Goal: Information Seeking & Learning: Learn about a topic

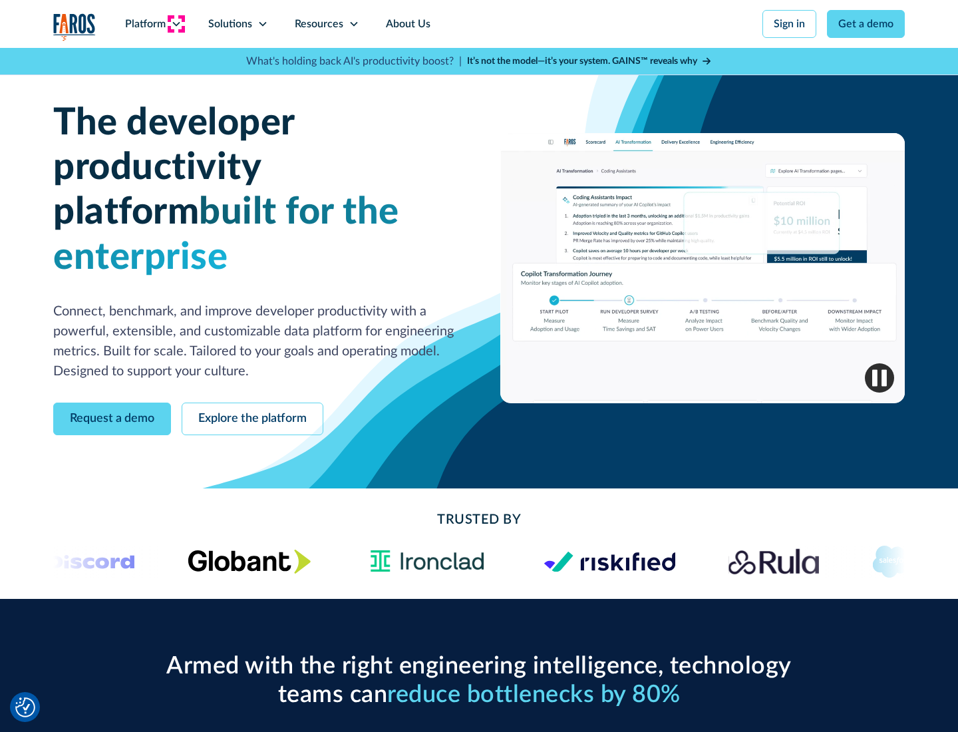
click at [176, 24] on icon at bounding box center [176, 24] width 11 height 11
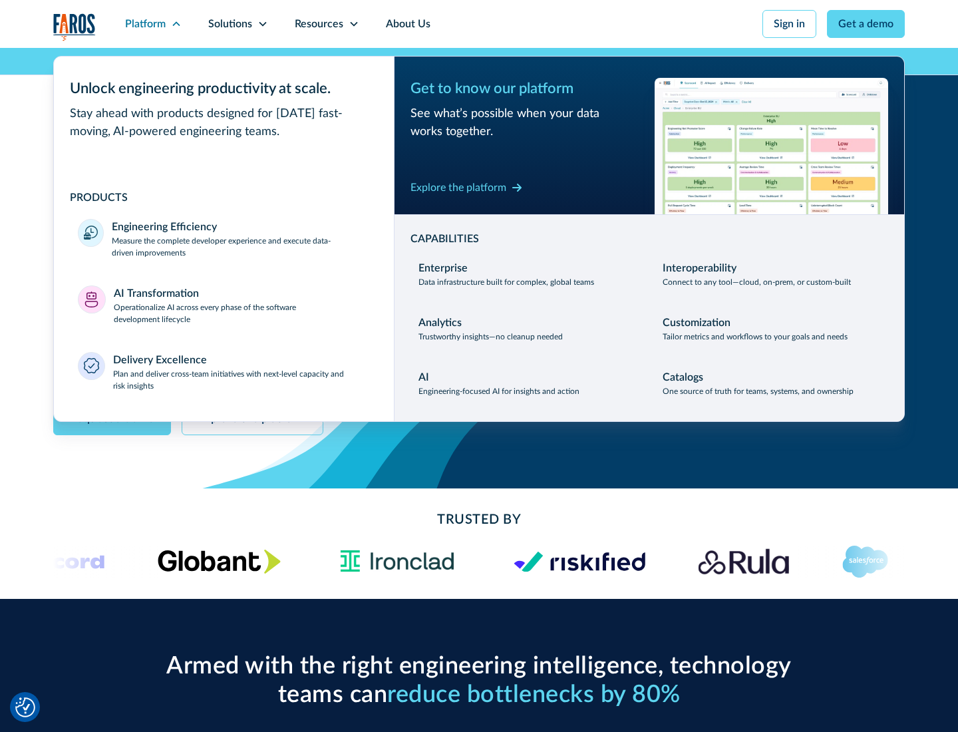
click at [241, 246] on p "Measure the complete developer experience and execute data-driven improvements" at bounding box center [241, 247] width 258 height 24
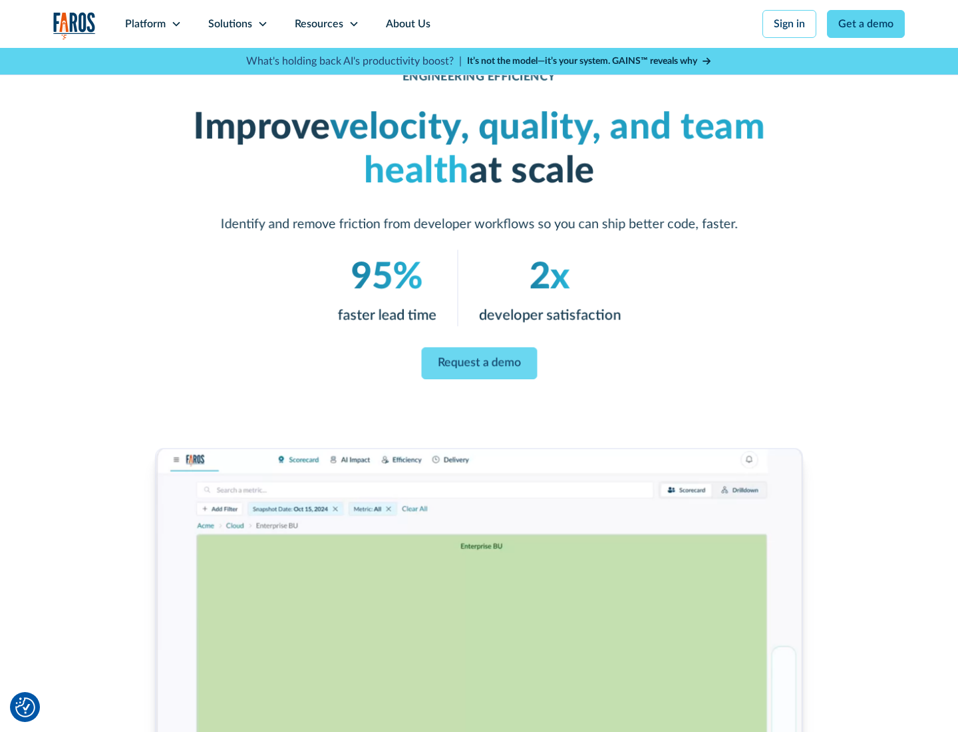
click at [479, 363] on link "Request a demo" at bounding box center [479, 363] width 116 height 32
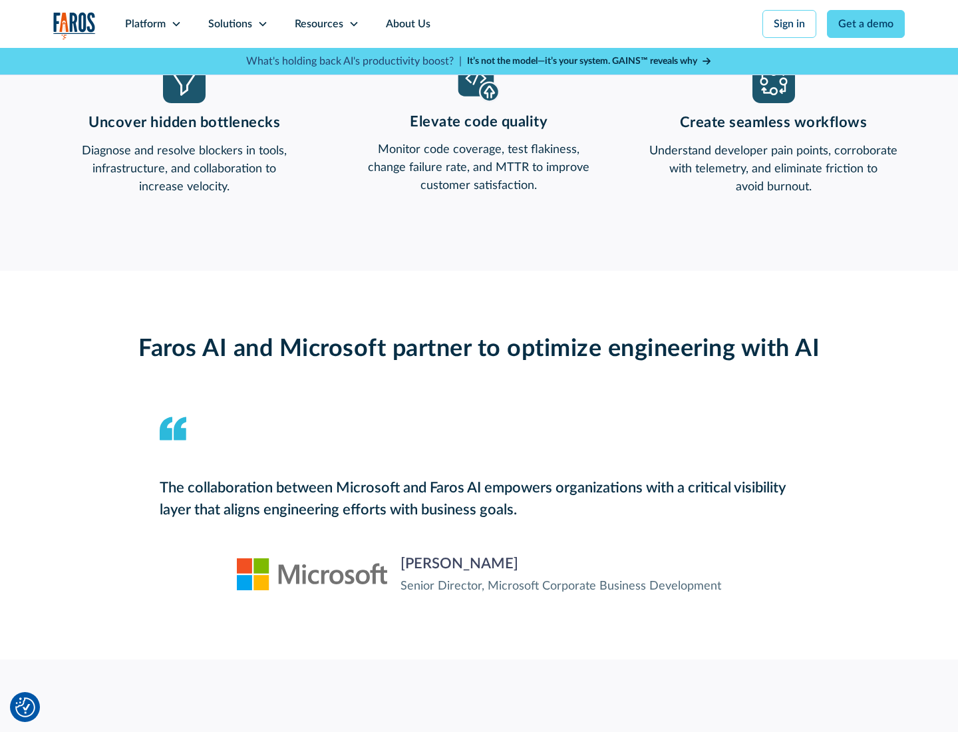
click at [176, 24] on icon at bounding box center [176, 24] width 11 height 11
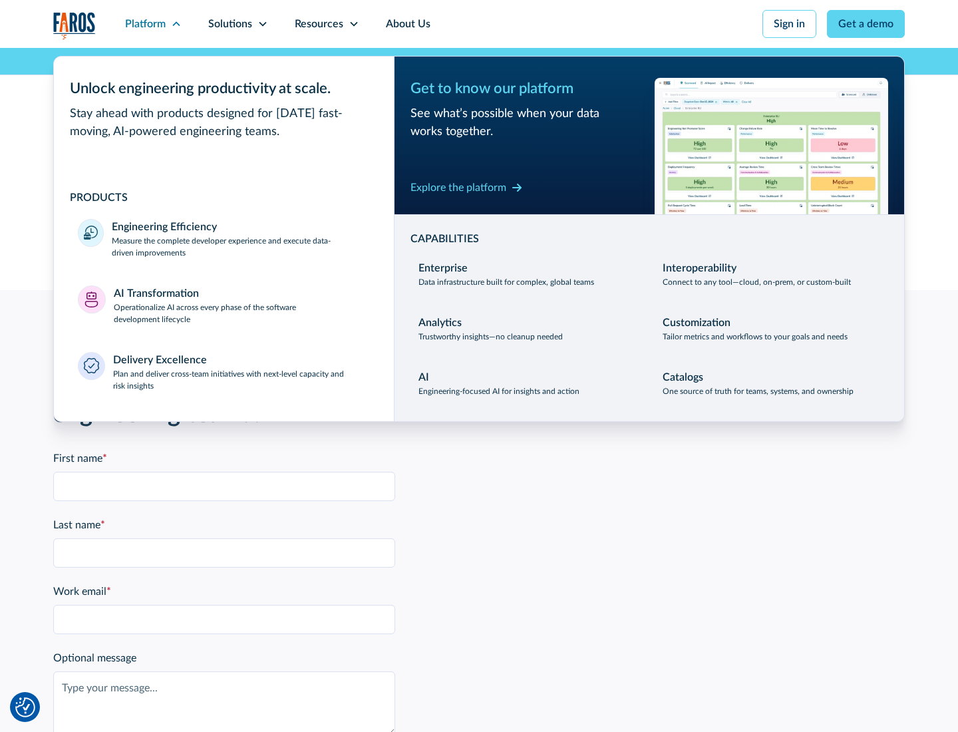
scroll to position [2920, 0]
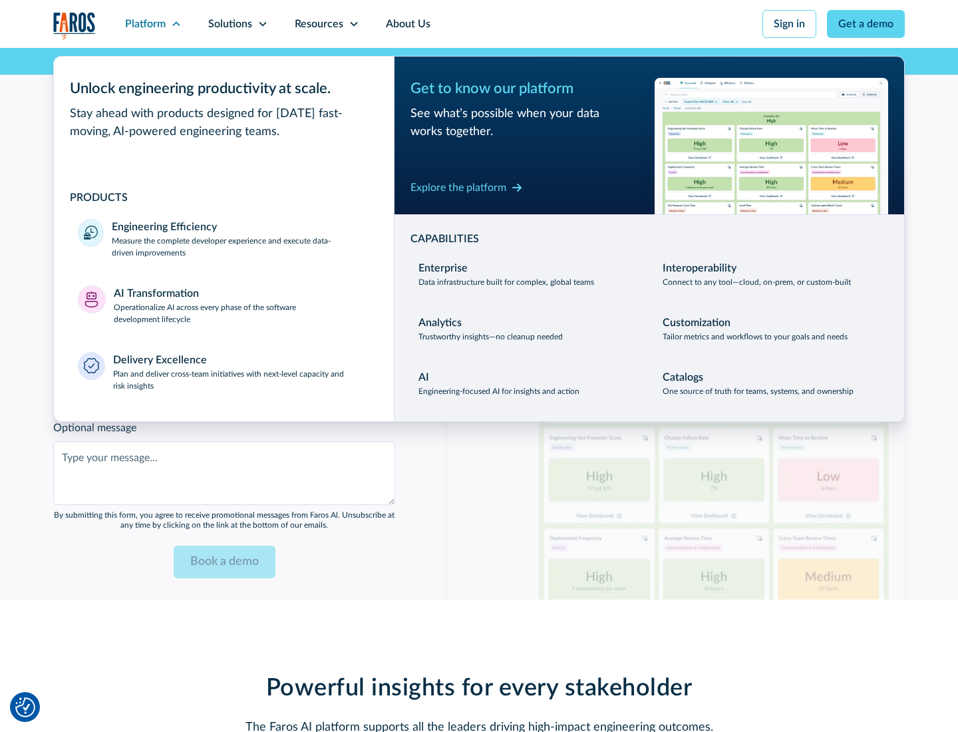
click at [242, 305] on p "Operationalize AI across every phase of the software development lifecycle" at bounding box center [242, 313] width 257 height 24
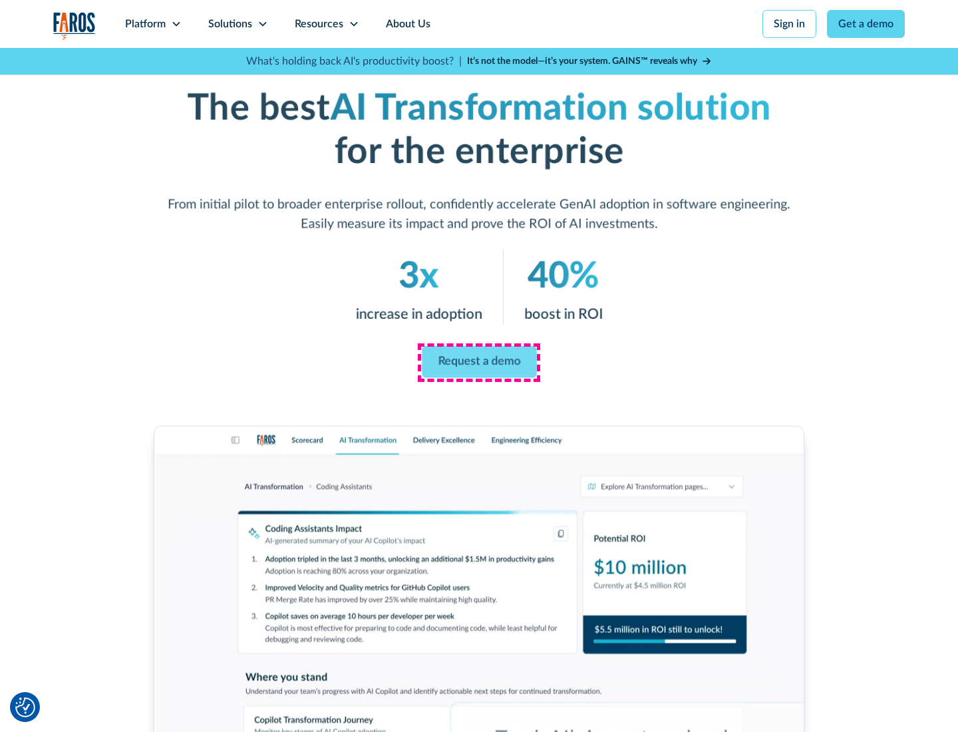
click at [479, 361] on link "Request a demo" at bounding box center [479, 362] width 115 height 32
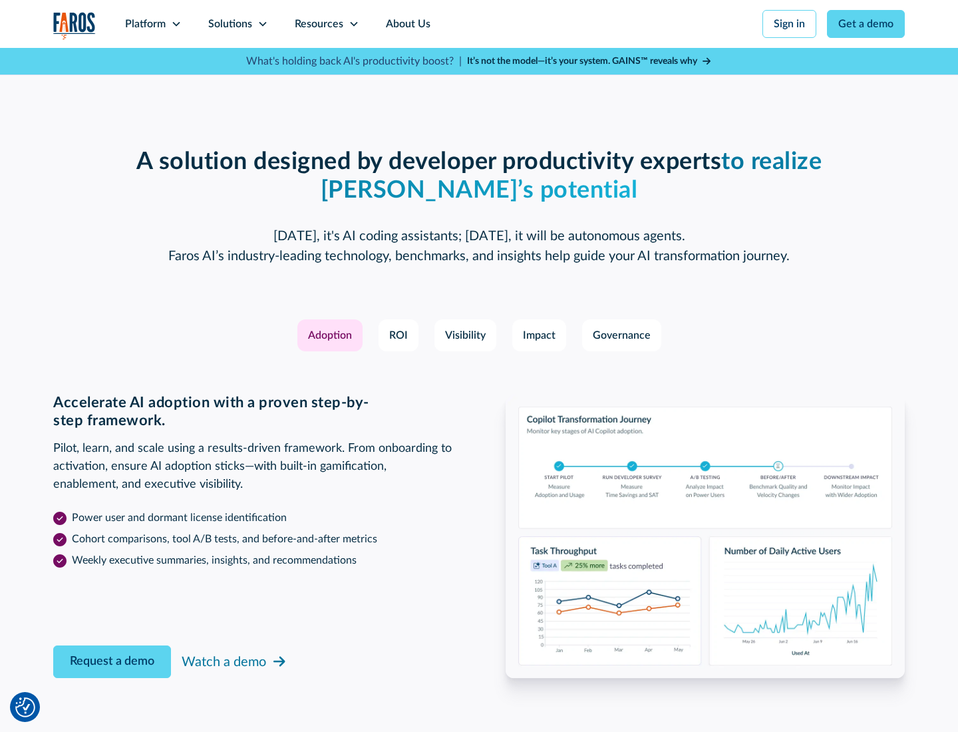
click at [153, 24] on div "Platform" at bounding box center [145, 24] width 41 height 16
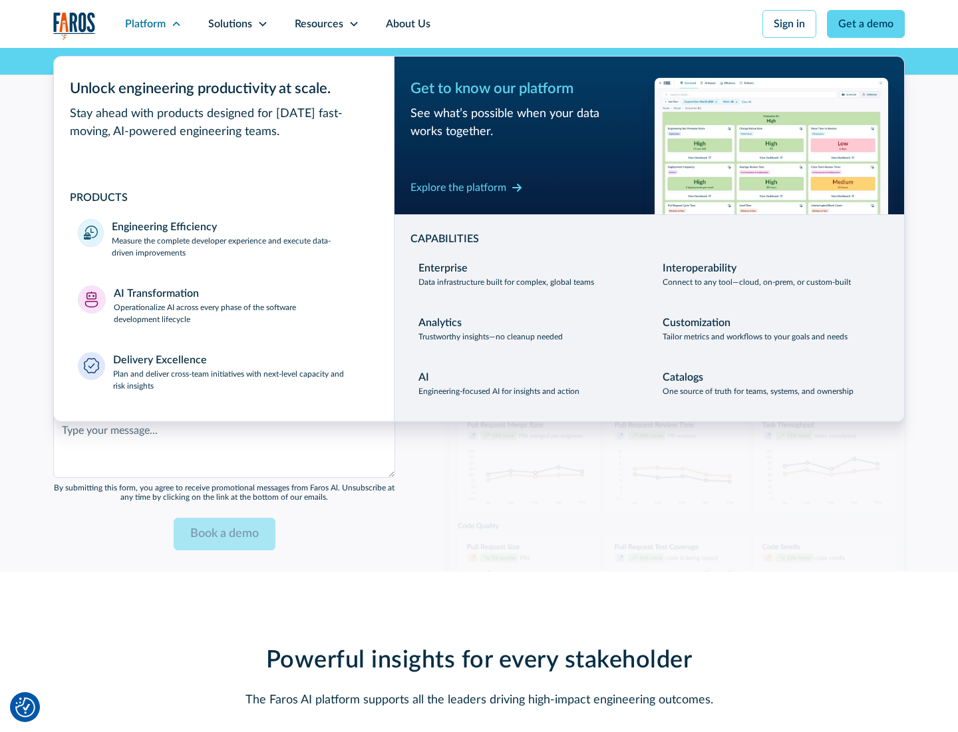
scroll to position [3240, 0]
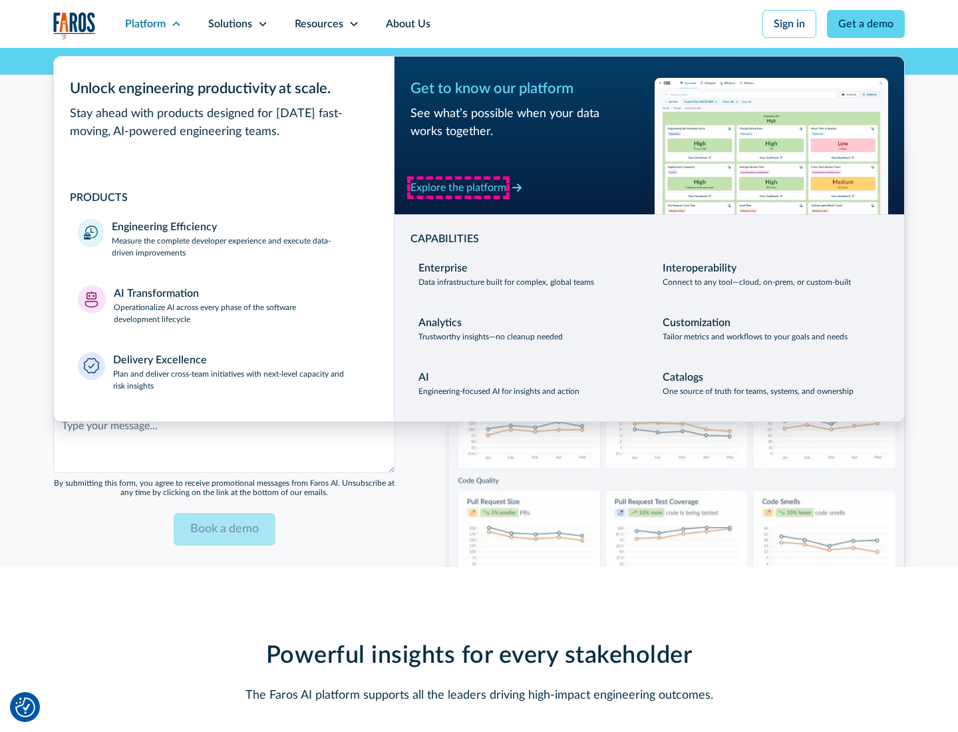
click at [459, 187] on div "Explore the platform" at bounding box center [459, 188] width 96 height 16
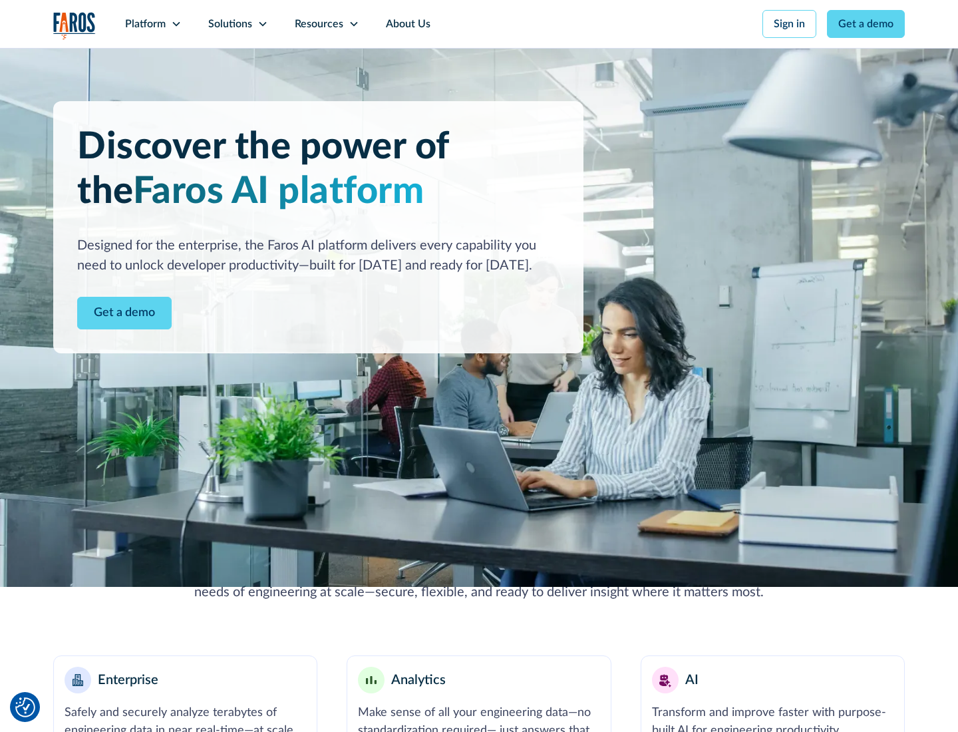
click at [124, 313] on link "Get a demo" at bounding box center [124, 313] width 95 height 33
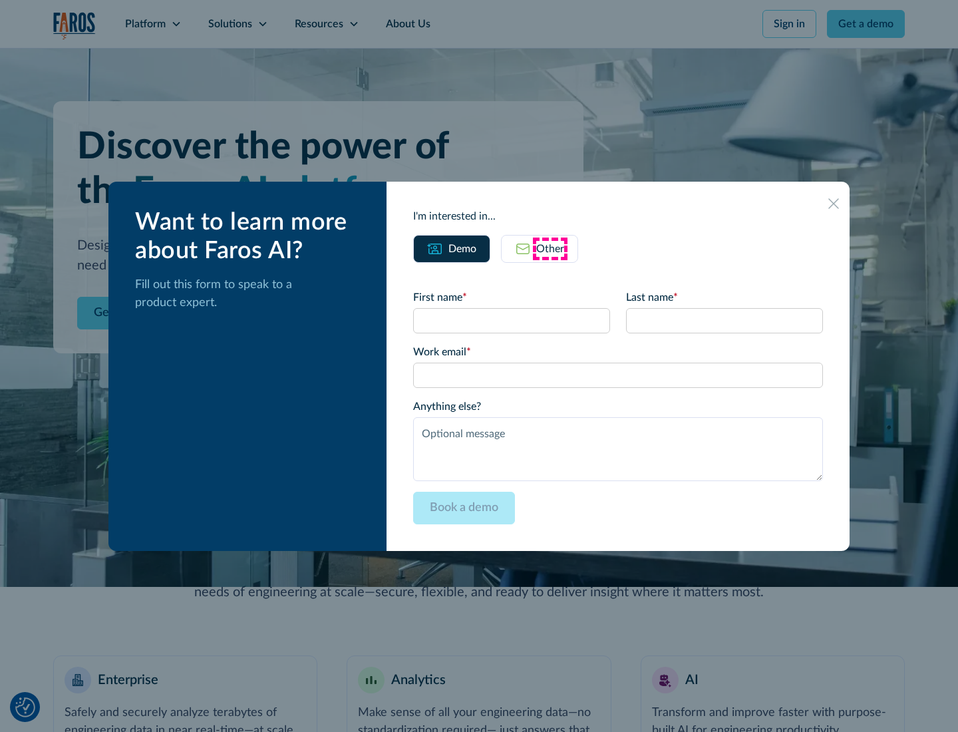
click at [550, 248] on div "Other" at bounding box center [550, 249] width 28 height 16
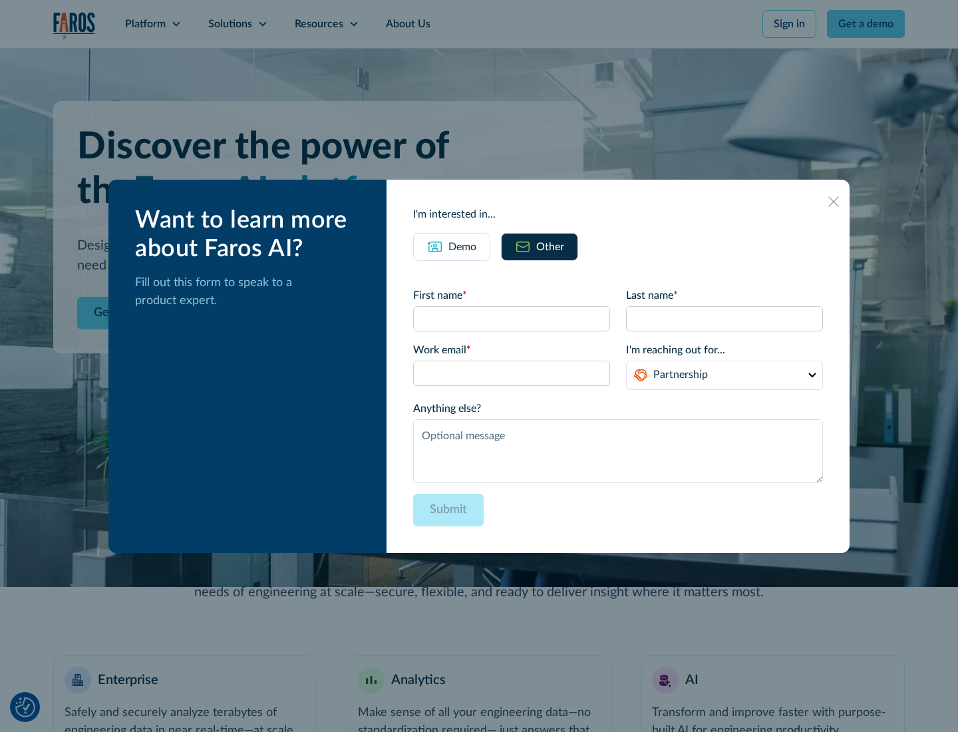
click at [463, 246] on div "Demo" at bounding box center [463, 247] width 28 height 16
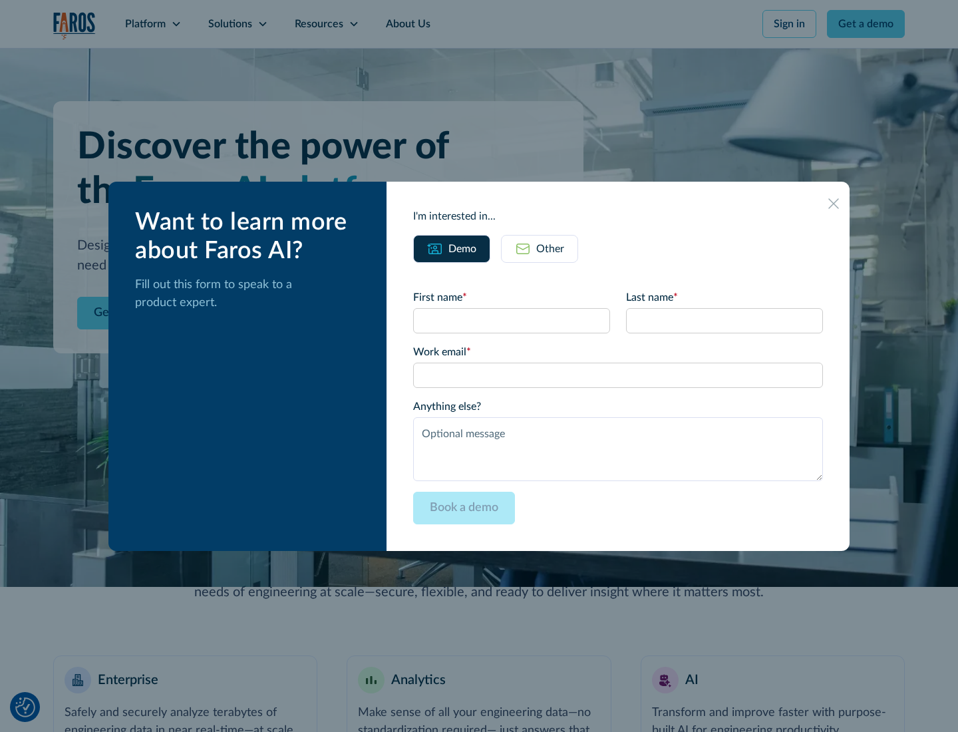
click at [834, 203] on icon at bounding box center [834, 203] width 11 height 11
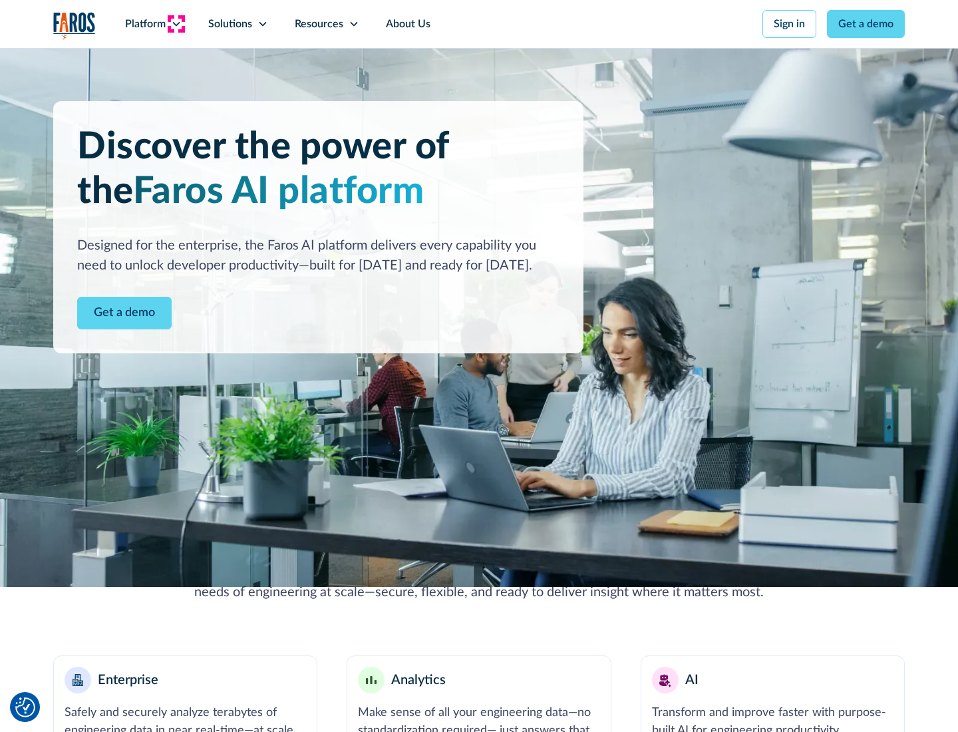
click at [176, 24] on icon at bounding box center [176, 24] width 11 height 11
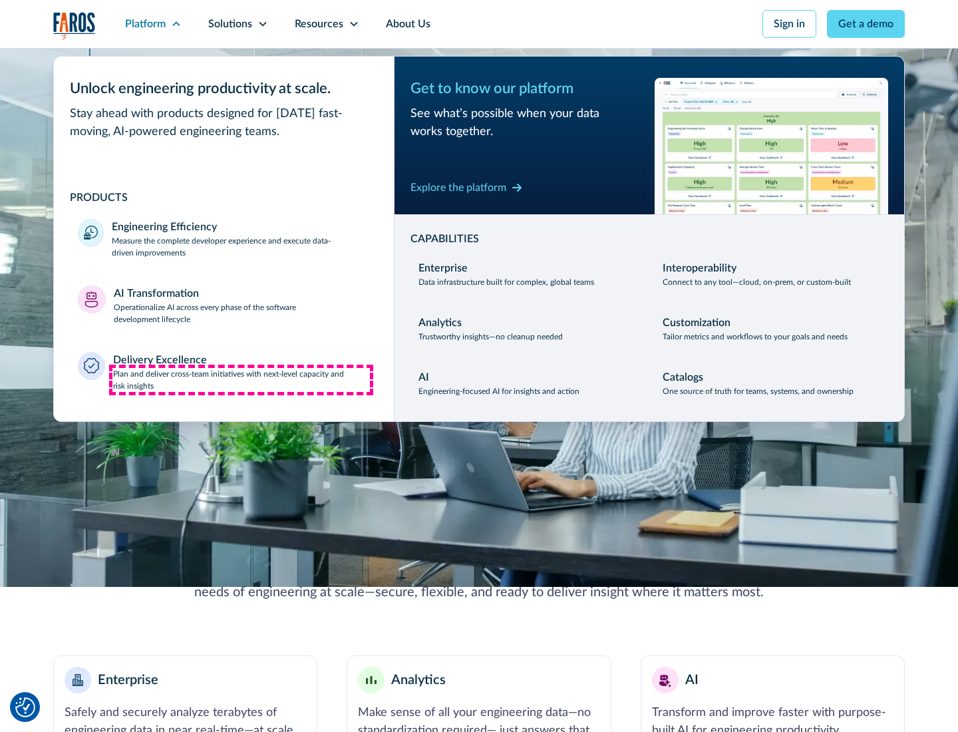
click at [241, 379] on p "Plan and deliver cross-team initiatives with next-level capacity and risk insig…" at bounding box center [242, 380] width 258 height 24
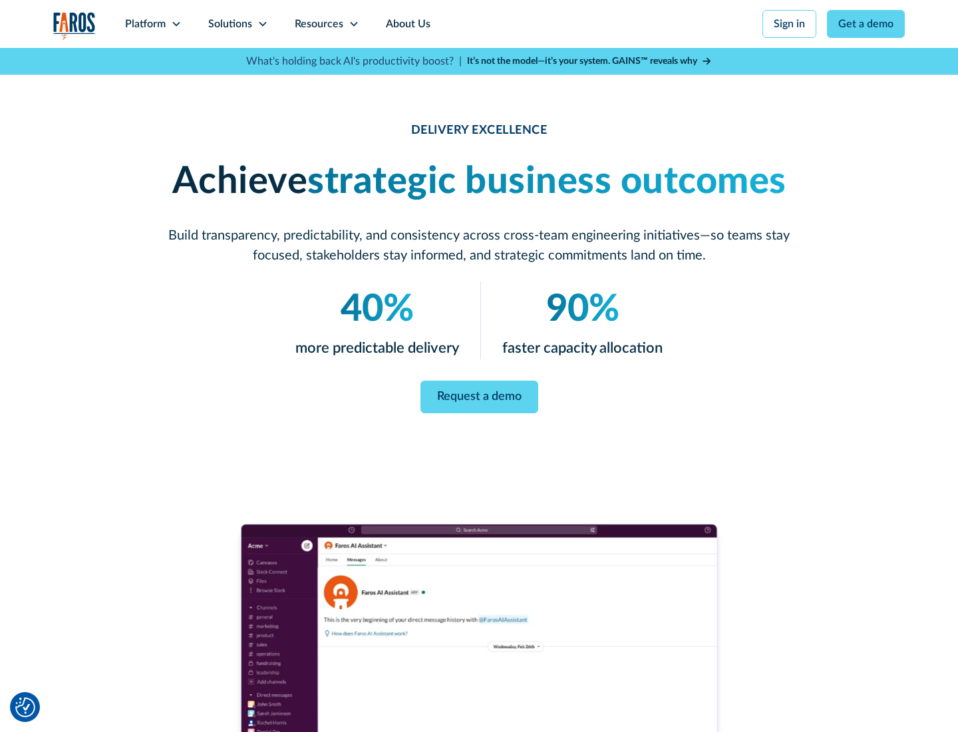
click at [262, 24] on icon at bounding box center [263, 24] width 11 height 11
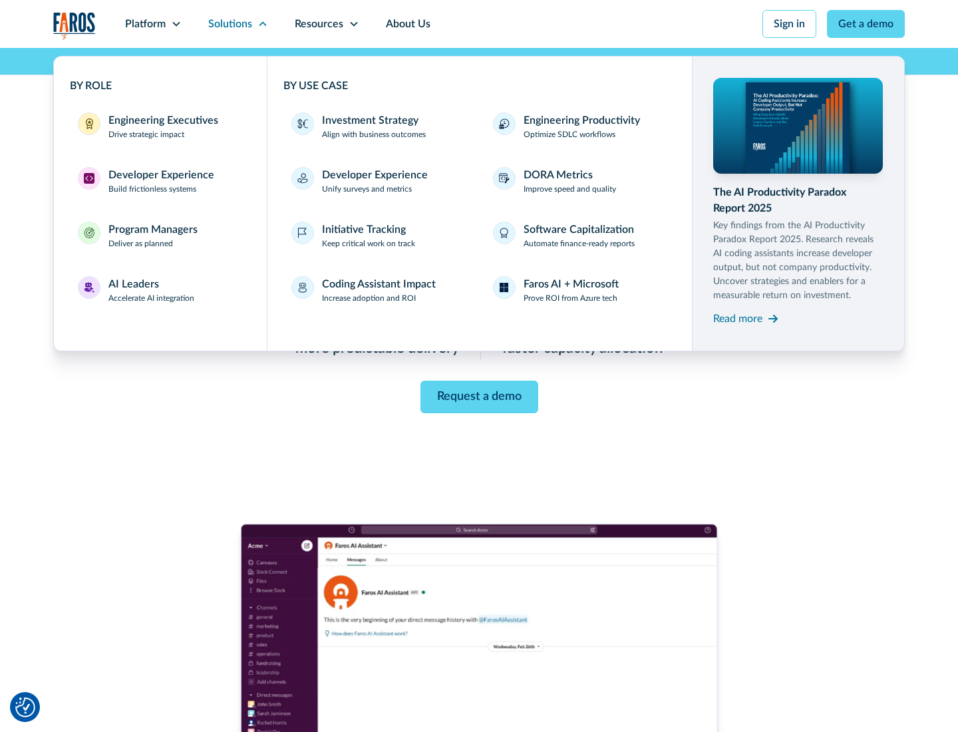
click at [160, 126] on div "Engineering Executives" at bounding box center [163, 120] width 110 height 16
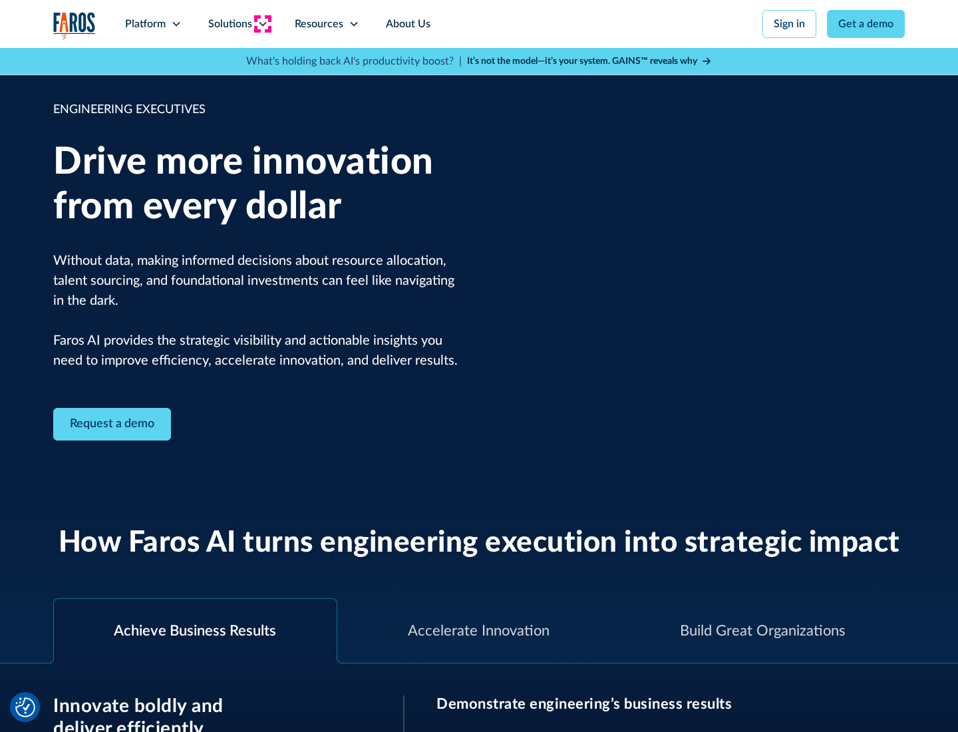
click at [262, 24] on icon at bounding box center [263, 24] width 11 height 11
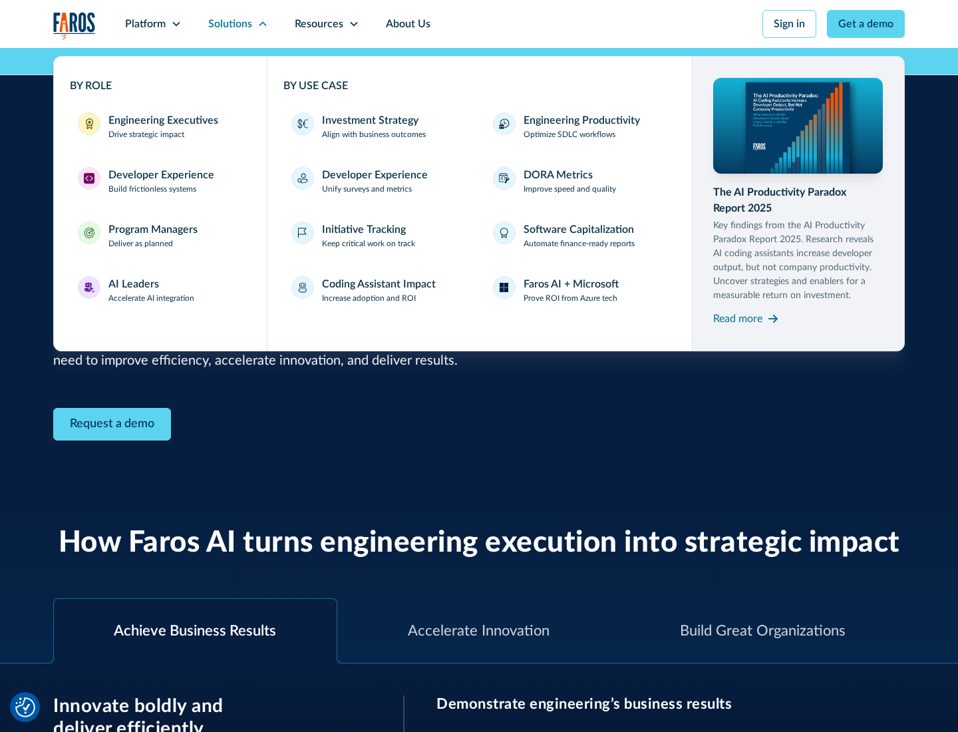
click at [160, 175] on div "Developer Experience" at bounding box center [161, 175] width 106 height 16
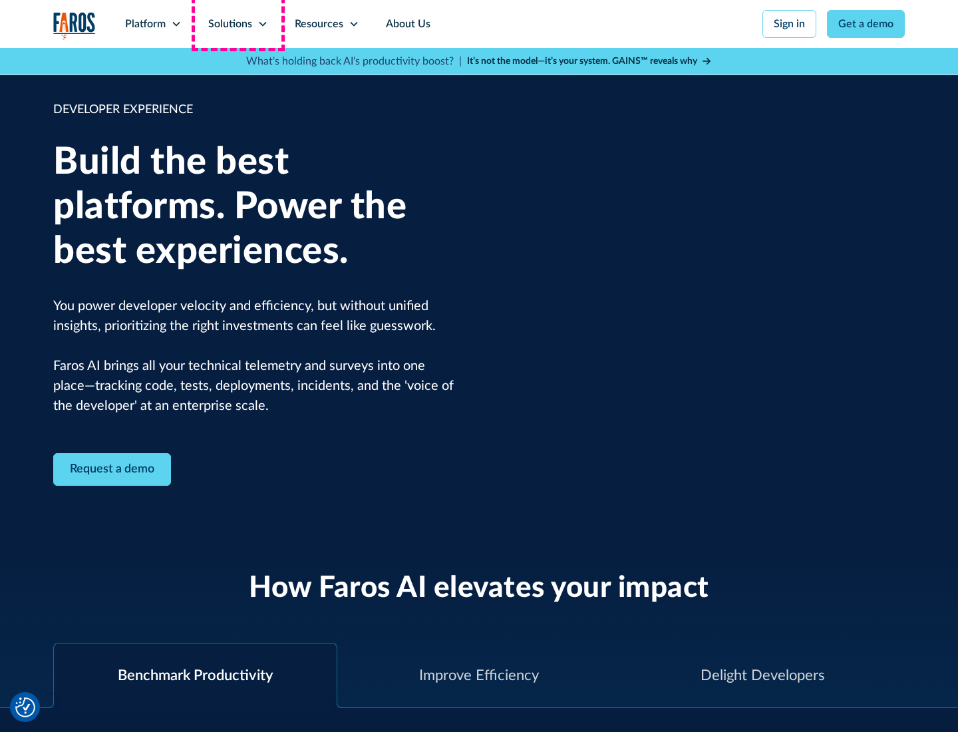
click at [238, 24] on div "Solutions" at bounding box center [230, 24] width 44 height 16
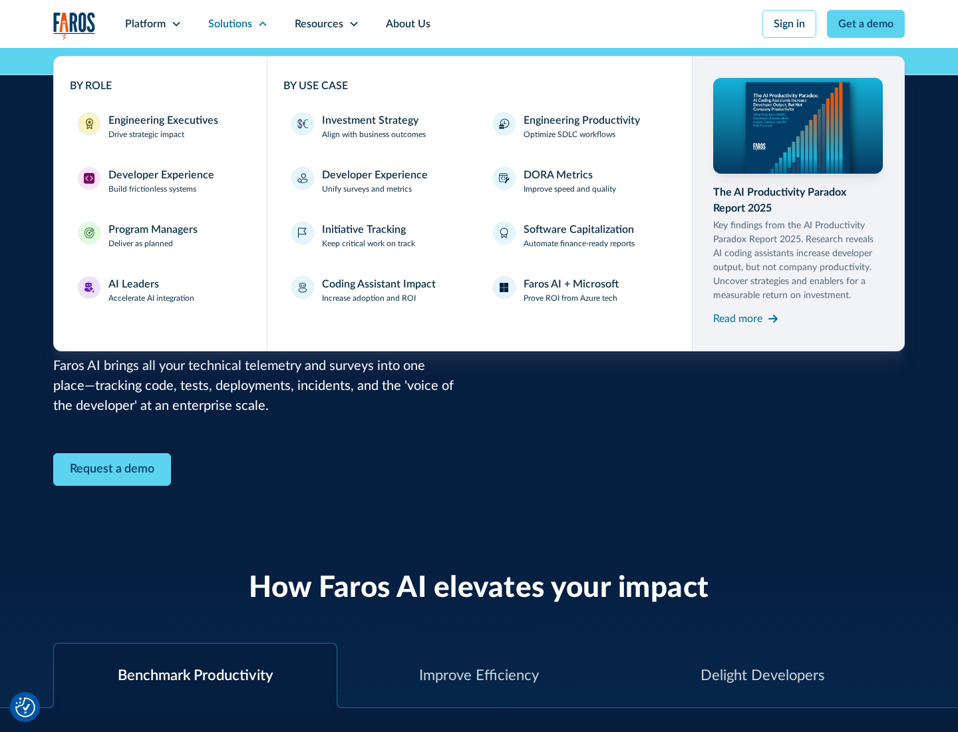
click at [152, 236] on div "Program Managers" at bounding box center [152, 230] width 89 height 16
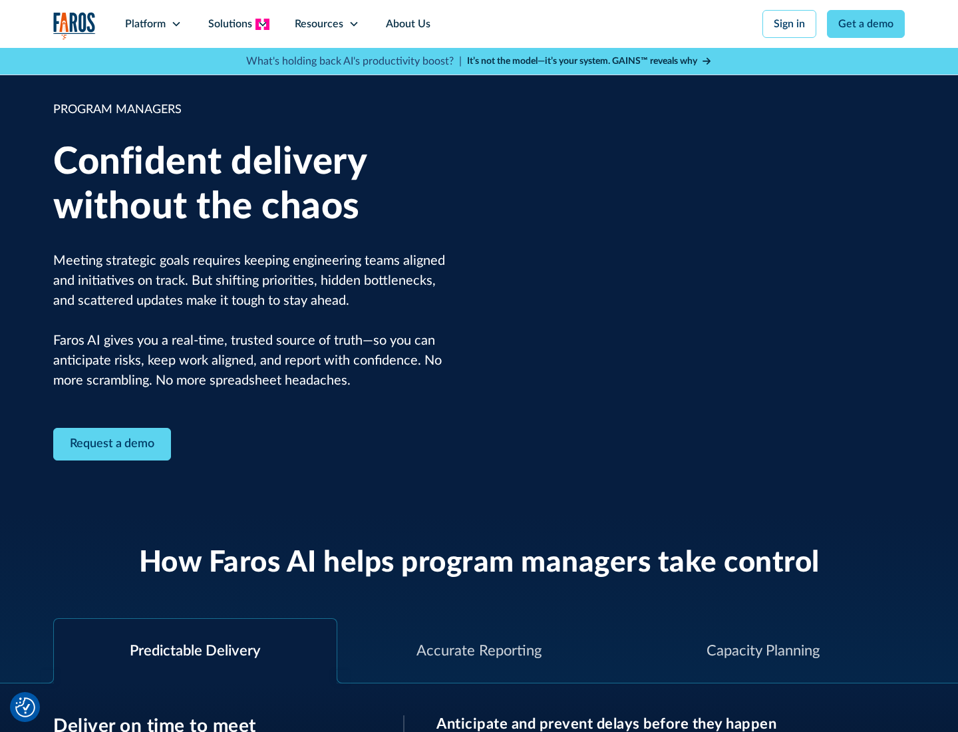
click at [262, 24] on icon at bounding box center [263, 24] width 11 height 11
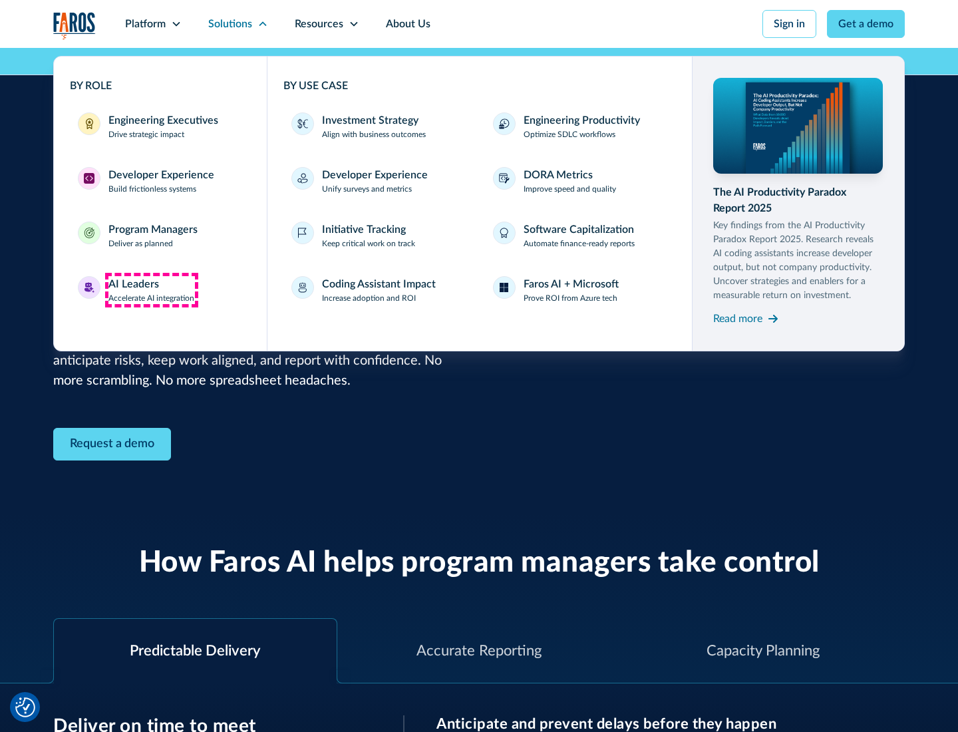
click at [152, 290] on div "AI Leaders" at bounding box center [133, 284] width 51 height 16
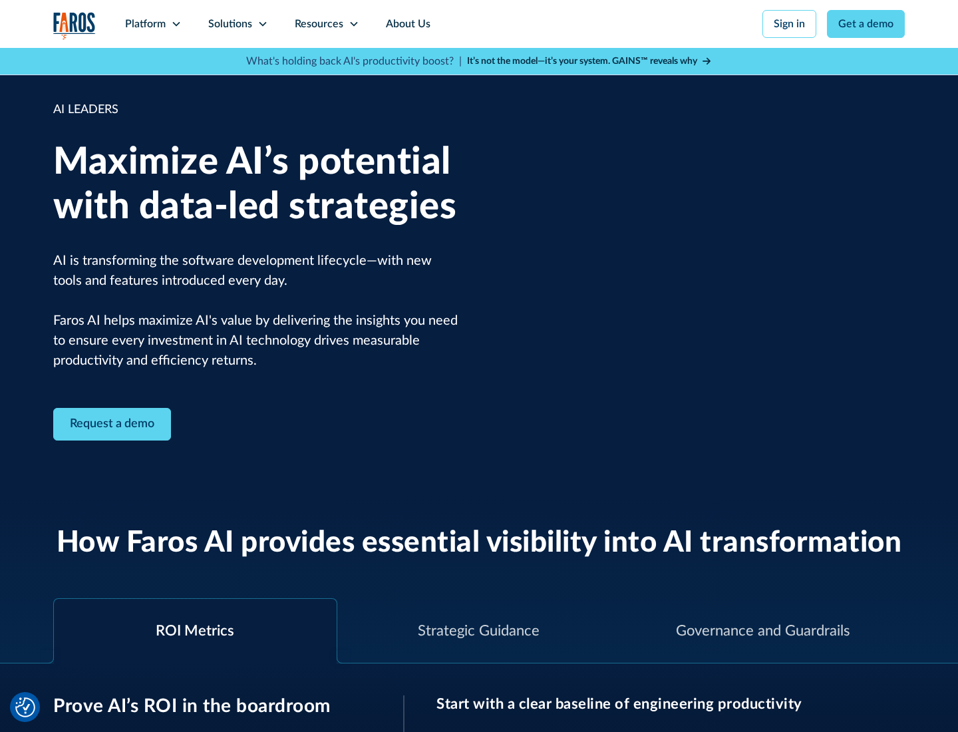
click at [262, 24] on icon at bounding box center [263, 24] width 11 height 11
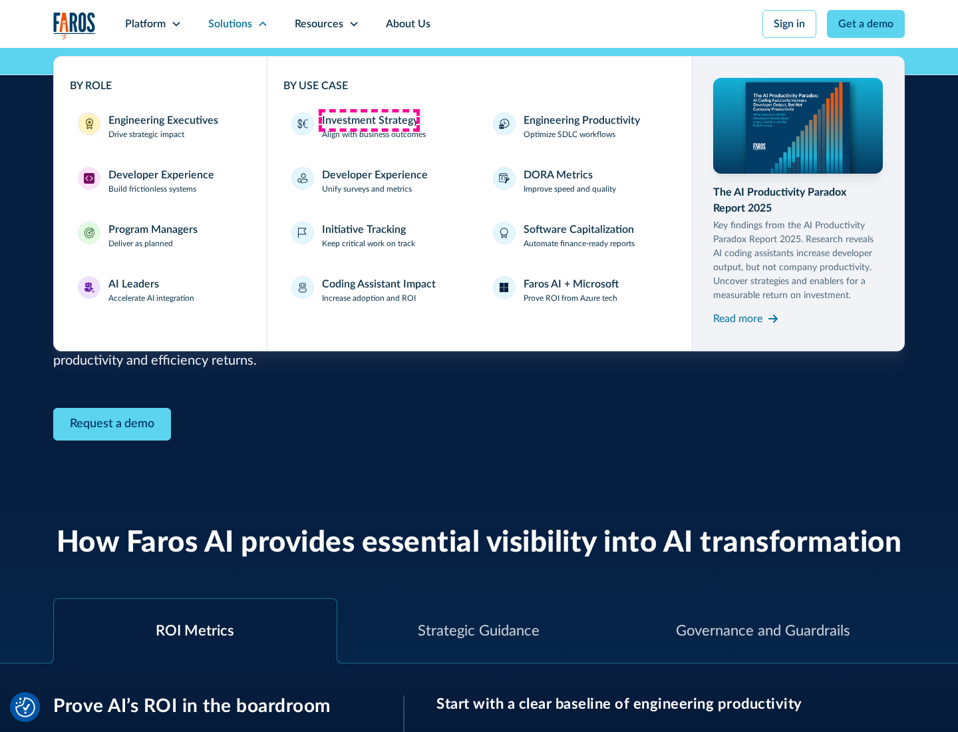
click at [369, 120] on div "Investment Strategy" at bounding box center [370, 120] width 96 height 16
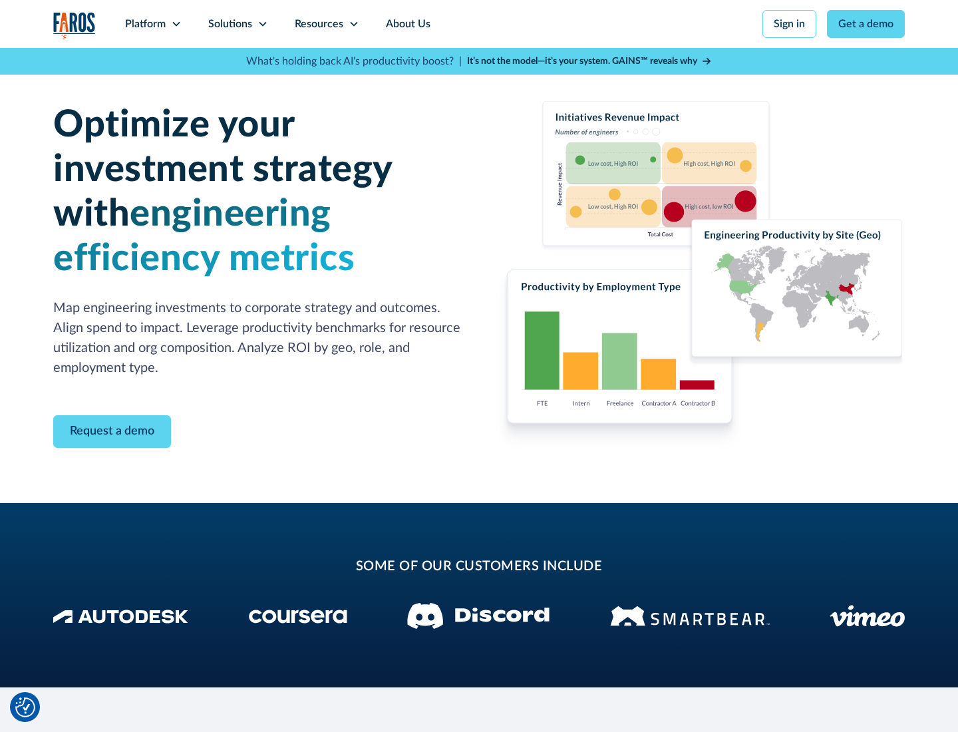
click at [262, 24] on icon at bounding box center [263, 24] width 11 height 11
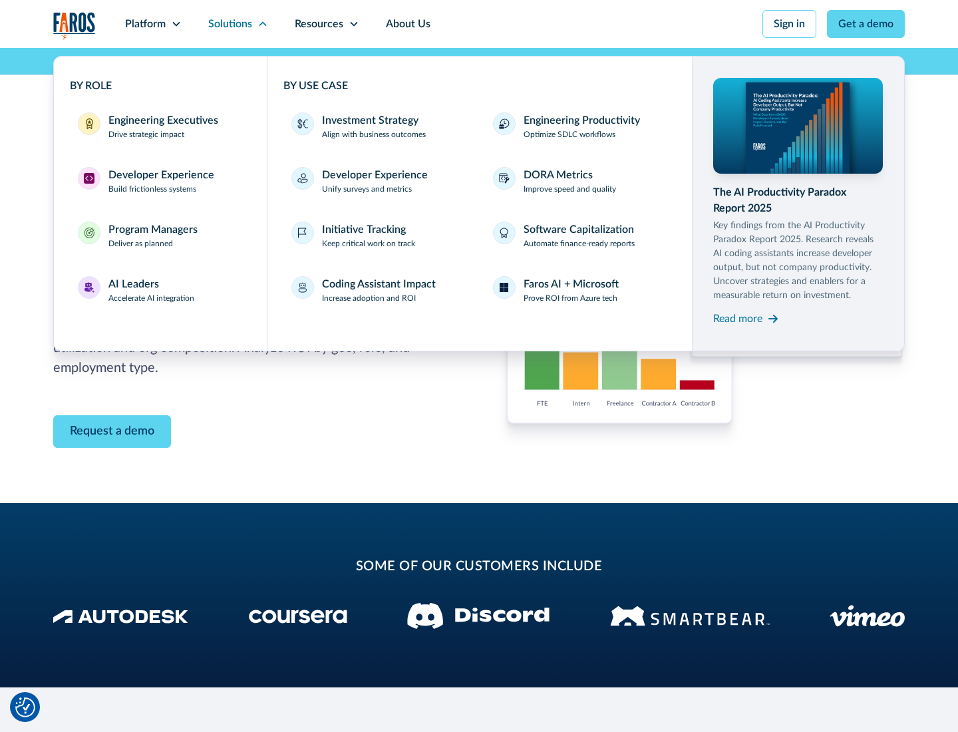
click at [570, 298] on p "Prove ROI from Azure tech" at bounding box center [571, 298] width 94 height 12
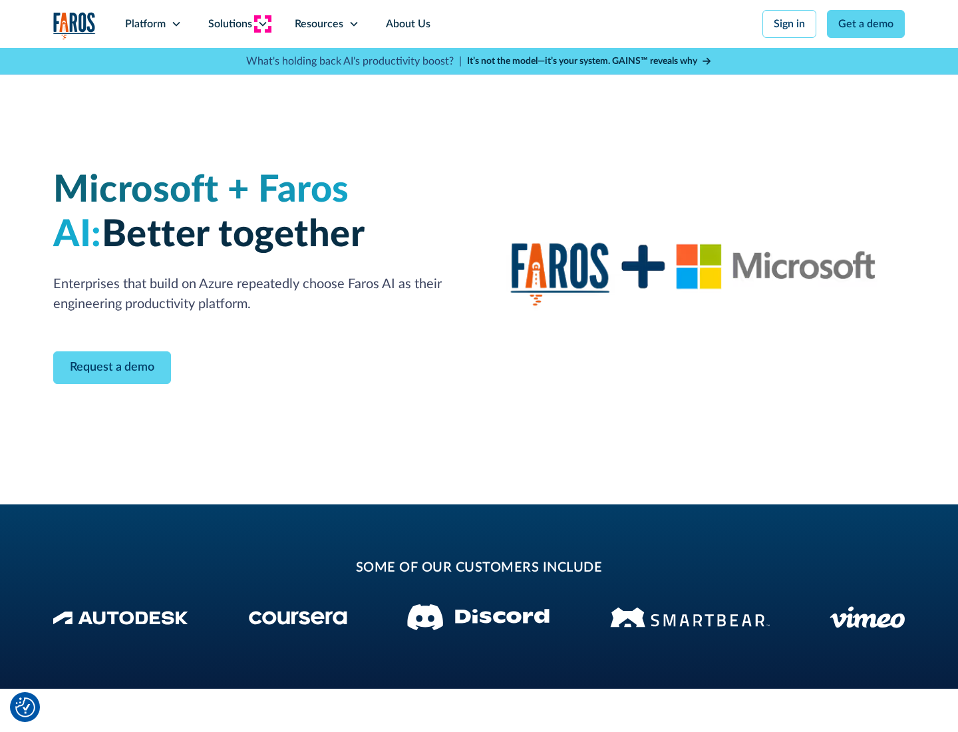
click at [262, 24] on icon at bounding box center [263, 24] width 11 height 11
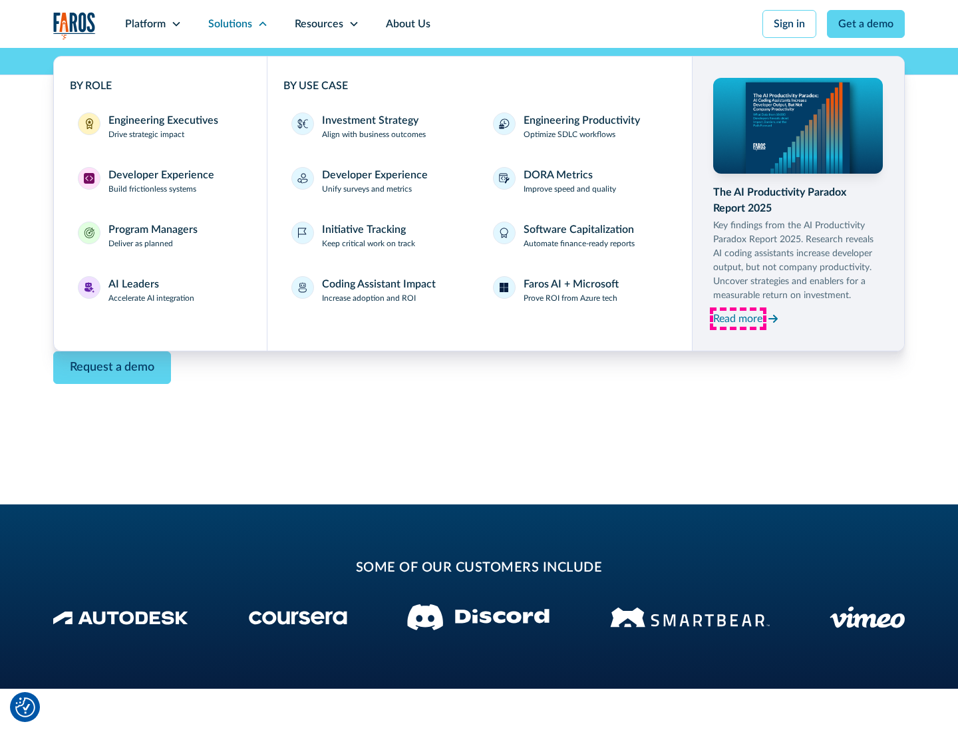
click at [738, 318] on div "Read more" at bounding box center [737, 319] width 49 height 16
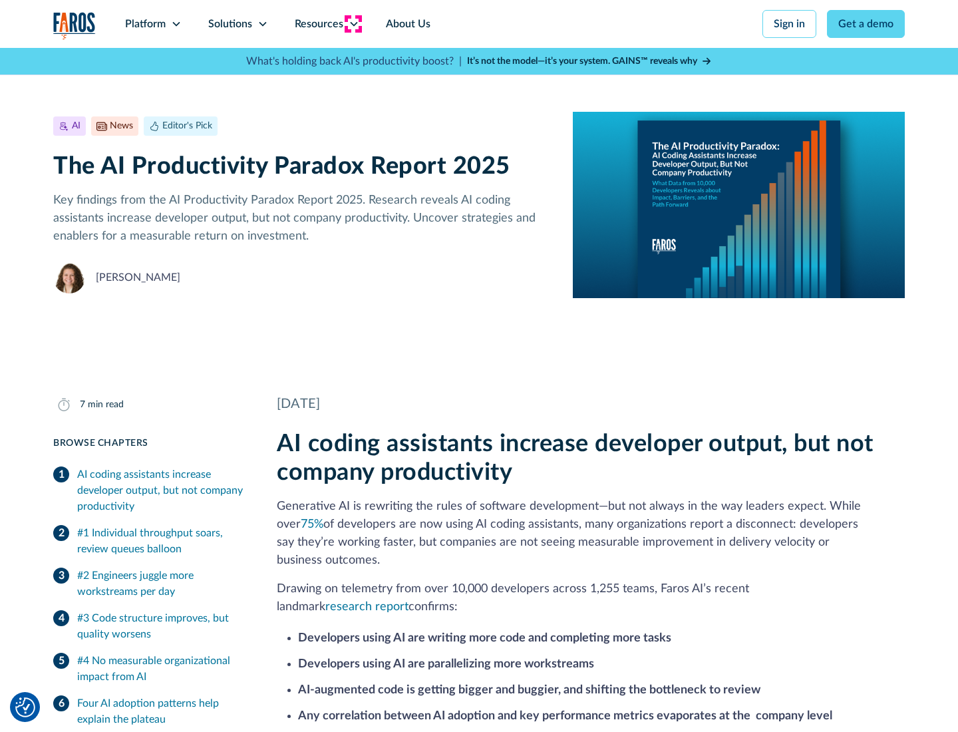
click at [353, 24] on icon at bounding box center [354, 24] width 11 height 11
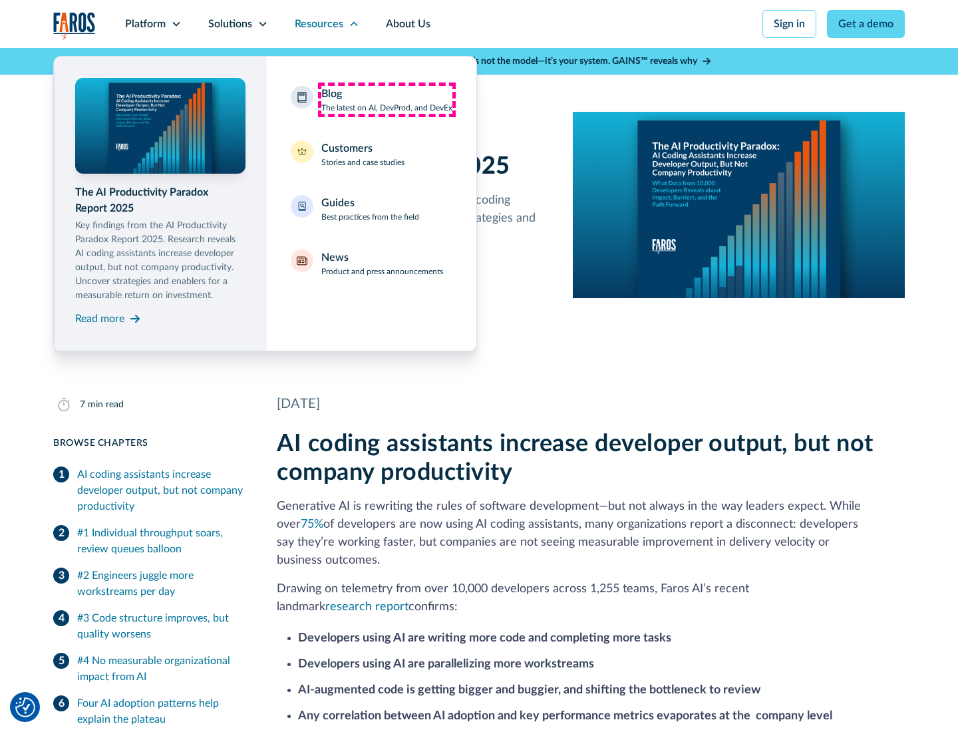
click at [387, 100] on div "Blog The latest on AI, DevProd, and DevEx" at bounding box center [386, 100] width 131 height 28
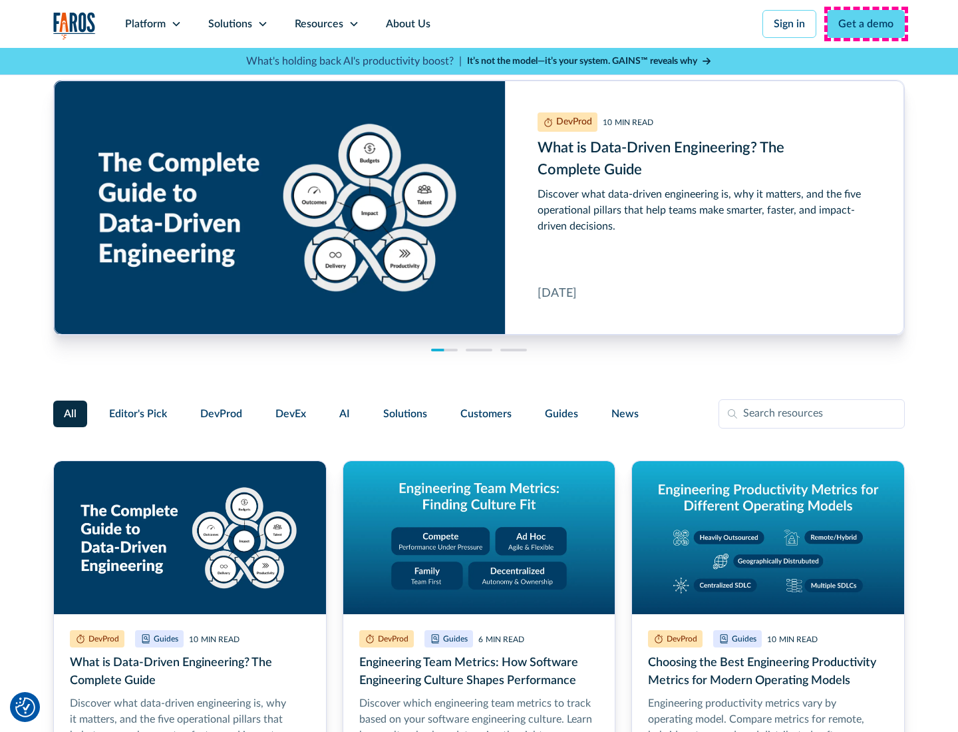
click at [866, 24] on link "Get a demo" at bounding box center [866, 24] width 78 height 28
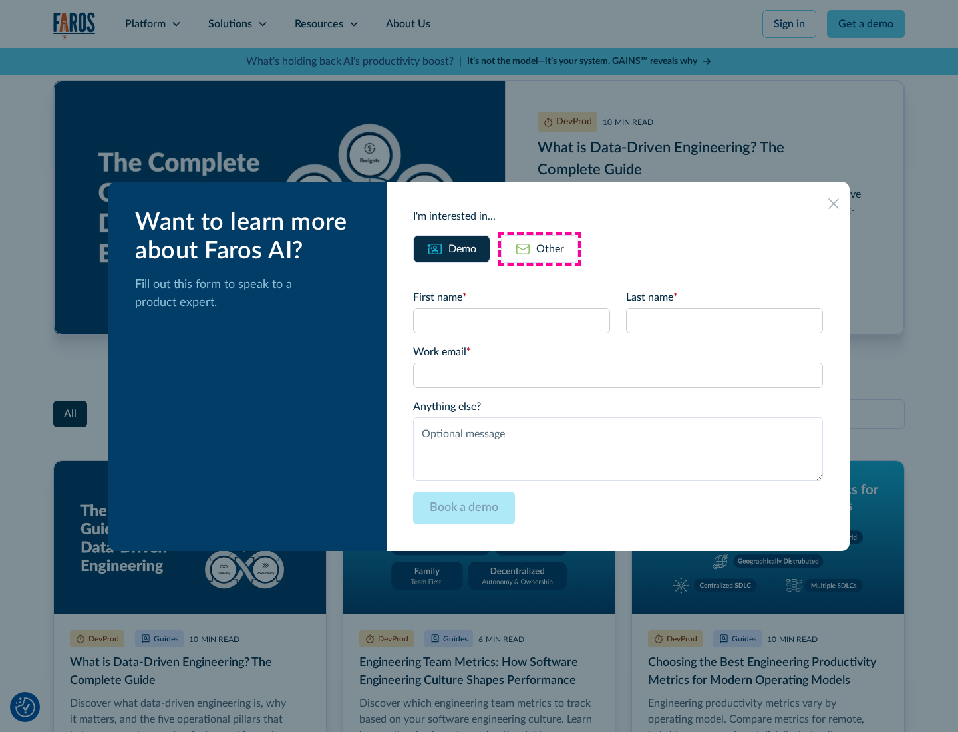
click at [540, 248] on div "Other" at bounding box center [550, 249] width 28 height 16
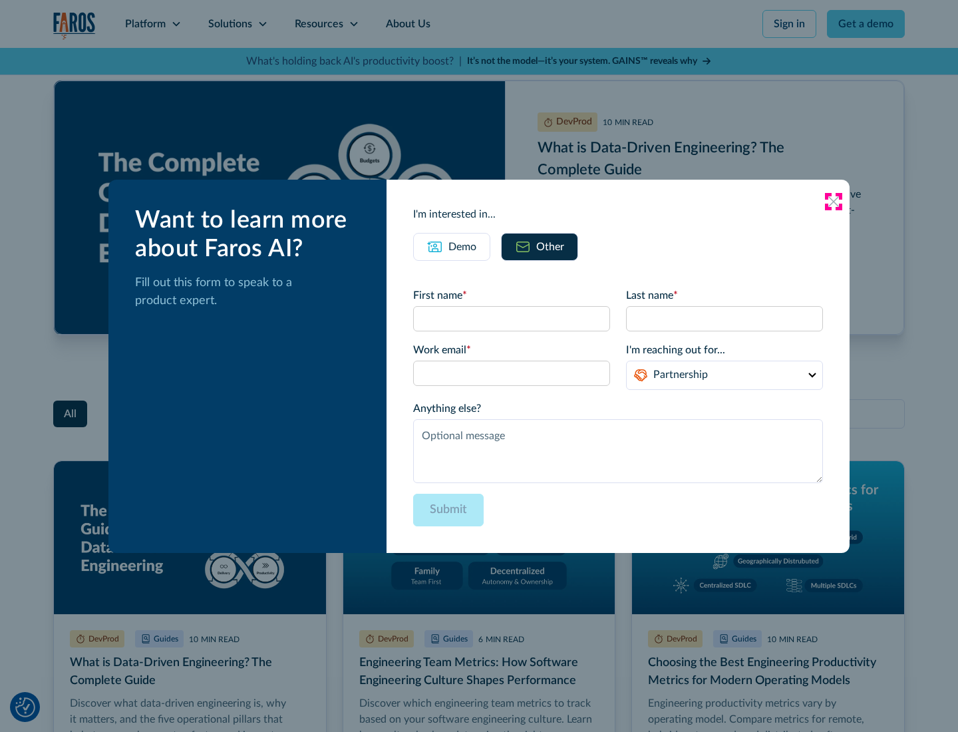
click at [834, 201] on icon at bounding box center [834, 201] width 11 height 11
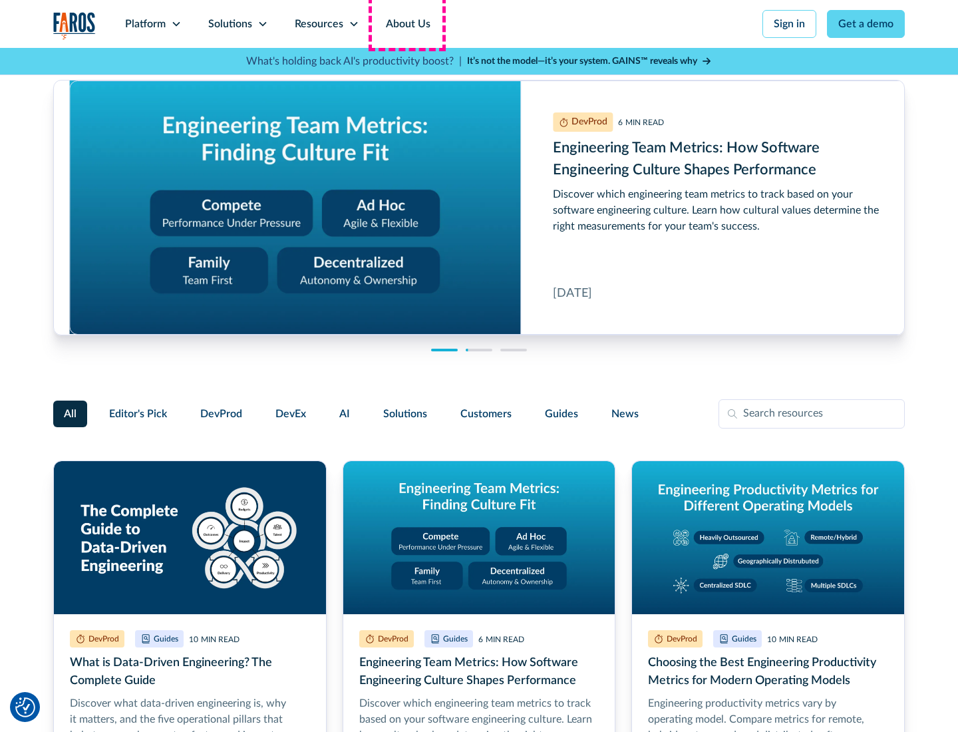
click at [407, 24] on link "About Us" at bounding box center [408, 24] width 71 height 48
